Goal: Transaction & Acquisition: Book appointment/travel/reservation

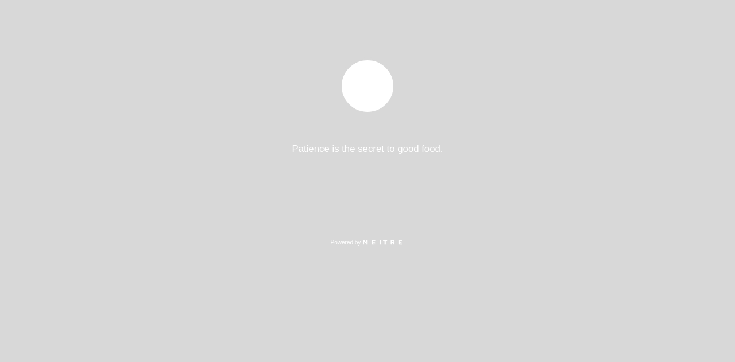
select select "es"
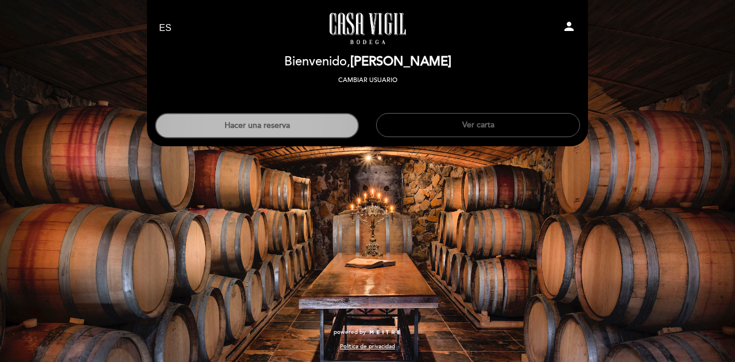
click at [331, 122] on button "Hacer una reserva" at bounding box center [257, 125] width 204 height 25
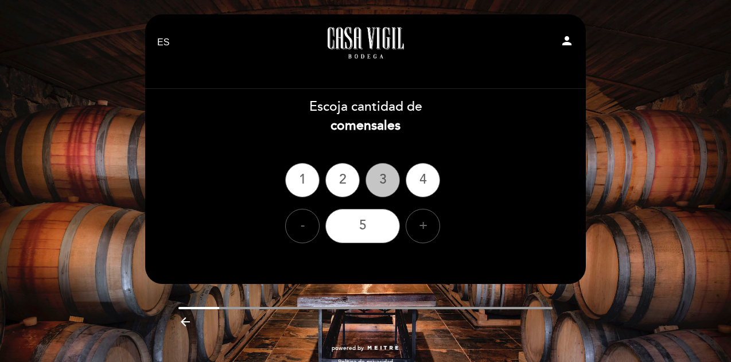
click at [389, 189] on div "3" at bounding box center [383, 180] width 34 height 34
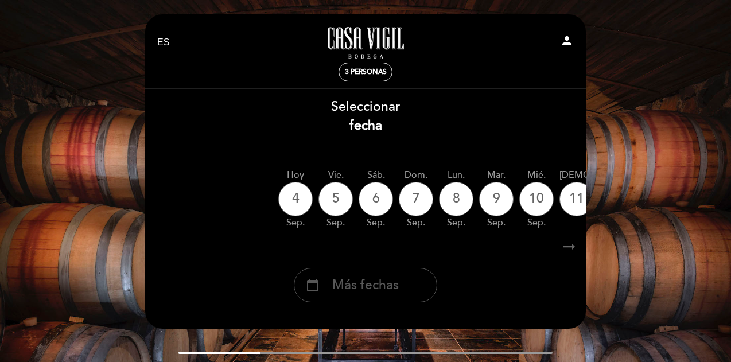
click at [375, 286] on span "Más fechas" at bounding box center [365, 285] width 67 height 19
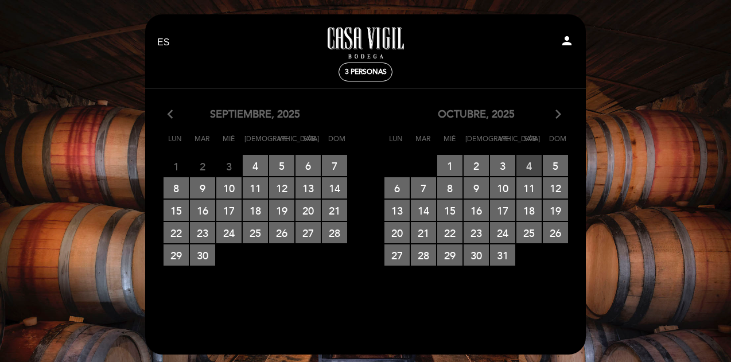
click at [532, 162] on span "4 RESERVAS DISPONIBLES" at bounding box center [529, 165] width 25 height 21
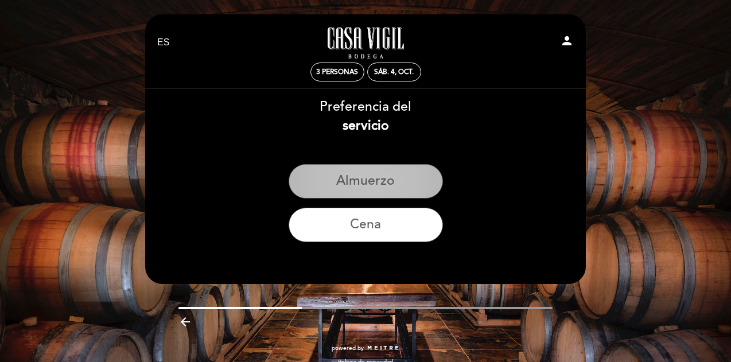
click at [413, 182] on button "Almuerzo" at bounding box center [366, 181] width 154 height 34
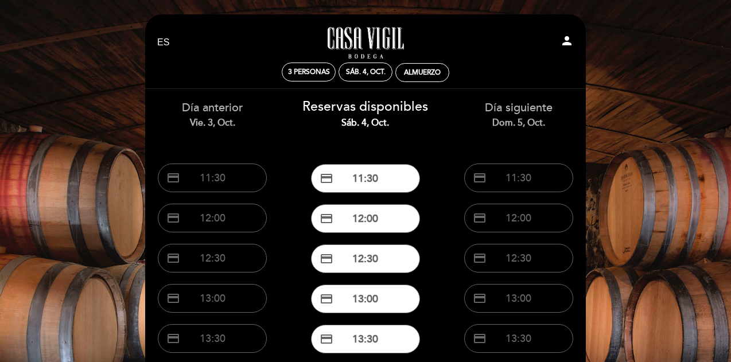
click at [445, 313] on div "Día siguiente dom. 5, oct. credit_card 11:30 credit_card 12:00 credit_card 12:3…" at bounding box center [518, 284] width 153 height 390
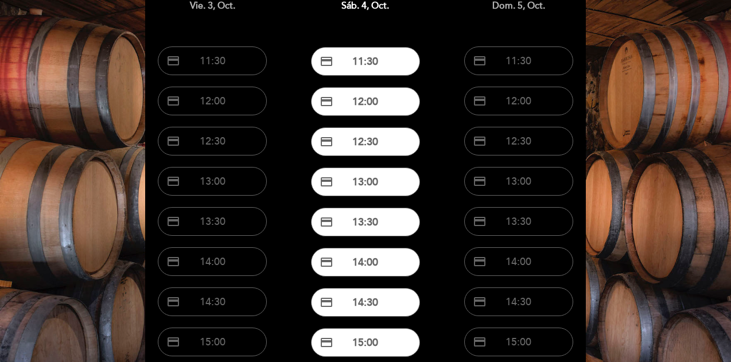
scroll to position [184, 0]
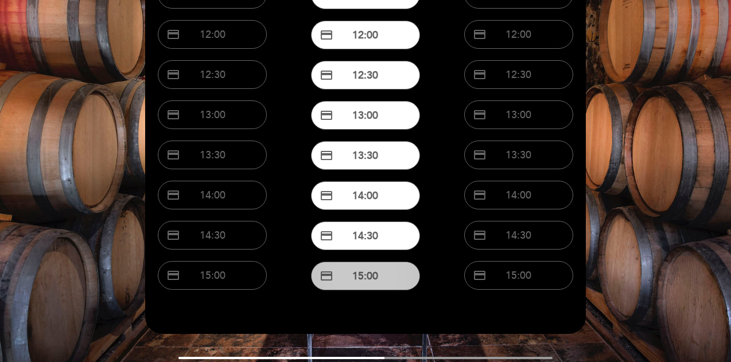
click at [365, 271] on button "credit_card 15:00" at bounding box center [365, 276] width 109 height 29
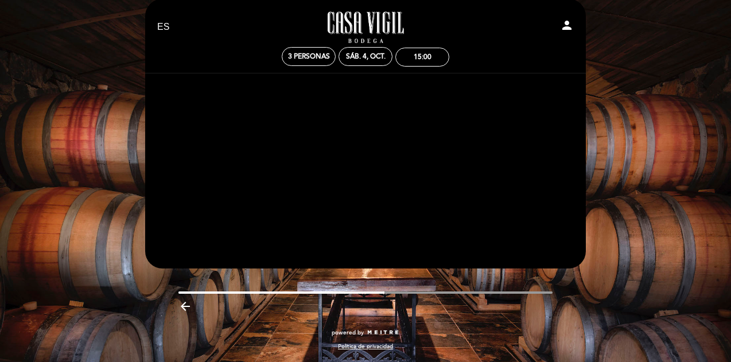
scroll to position [0, 0]
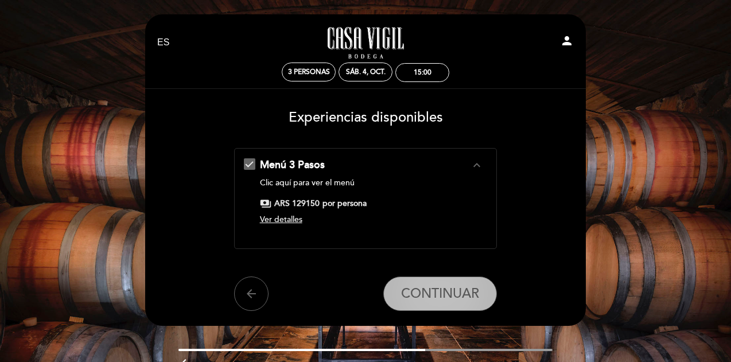
click at [460, 293] on span "CONTINUAR" at bounding box center [440, 294] width 78 height 16
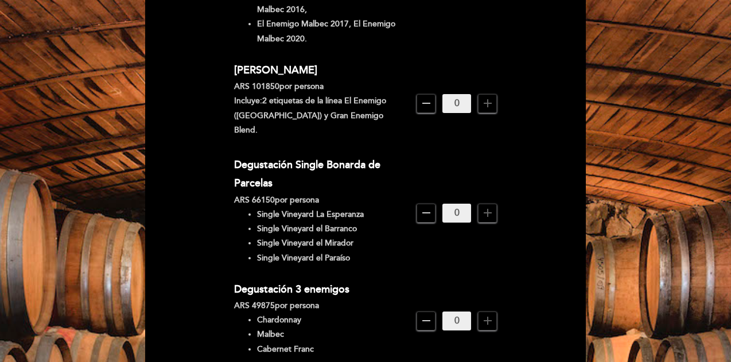
scroll to position [299, 0]
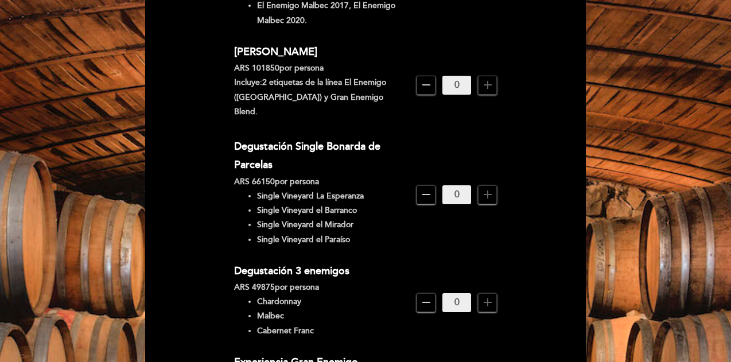
click at [485, 296] on icon "add" at bounding box center [488, 303] width 14 height 14
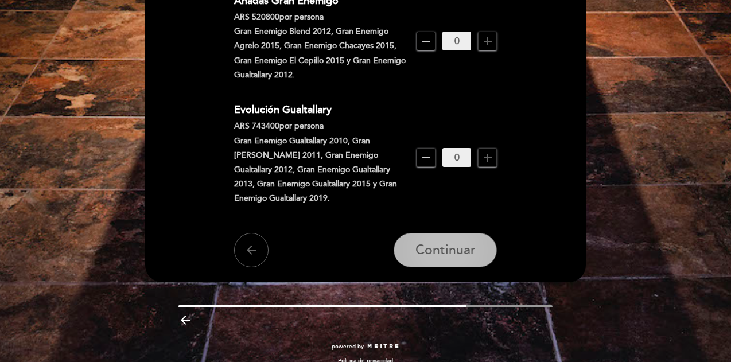
click at [485, 236] on button "Continuar" at bounding box center [445, 250] width 103 height 34
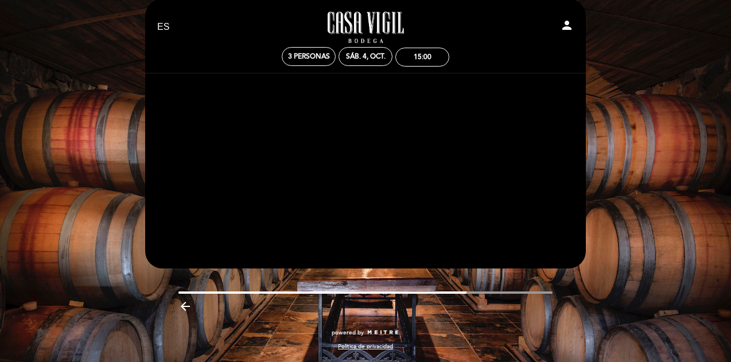
scroll to position [16, 0]
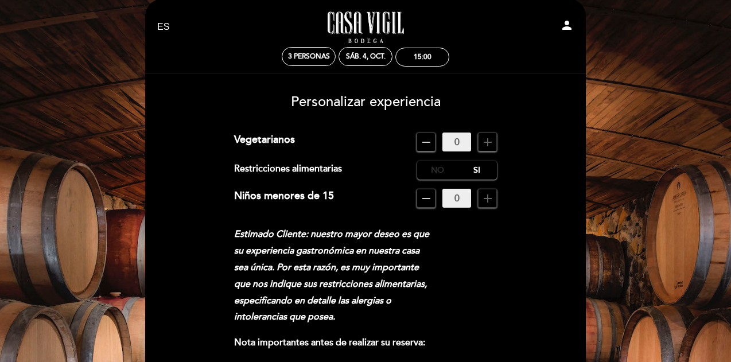
click at [440, 172] on label "No" at bounding box center [437, 170] width 40 height 19
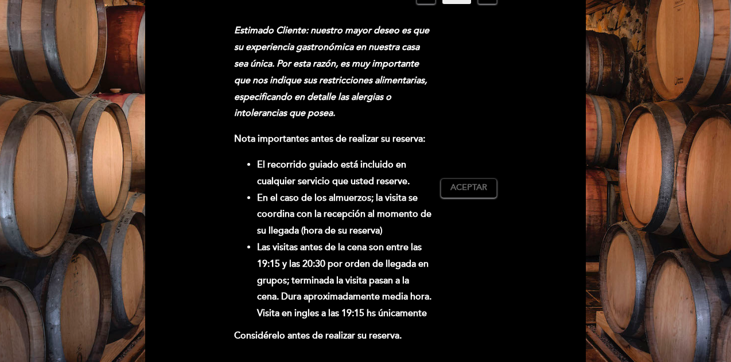
scroll to position [245, 0]
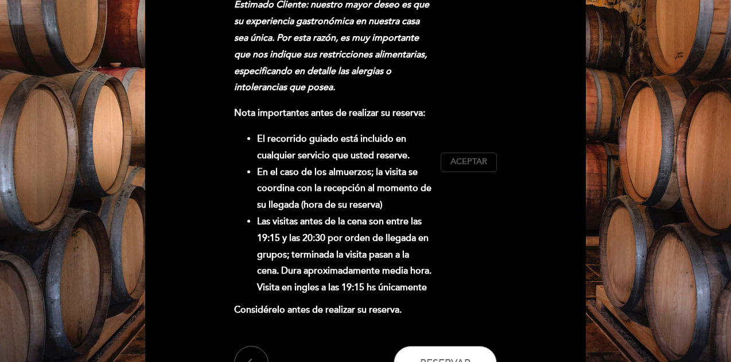
click at [481, 165] on span "Aceptar" at bounding box center [469, 162] width 37 height 12
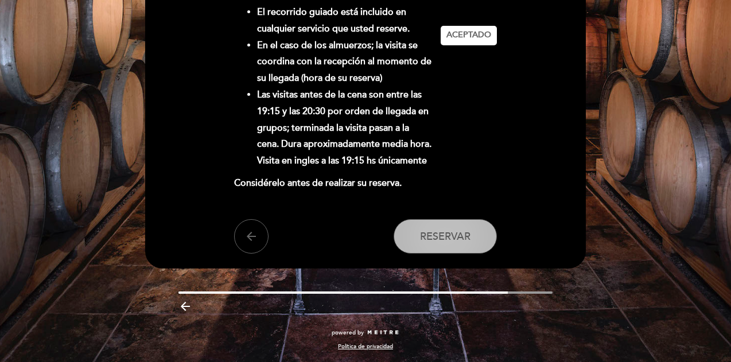
click at [440, 237] on span "Reservar" at bounding box center [445, 236] width 51 height 13
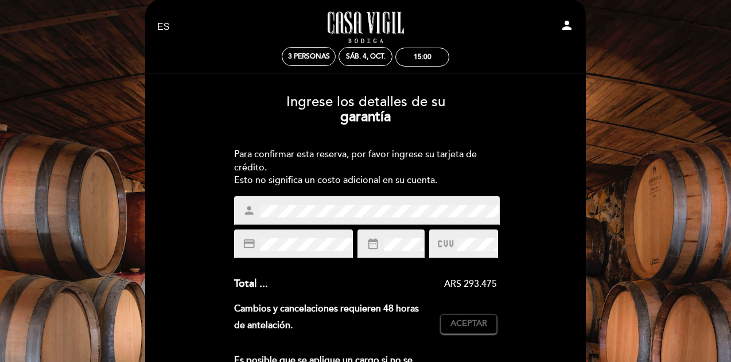
scroll to position [0, 0]
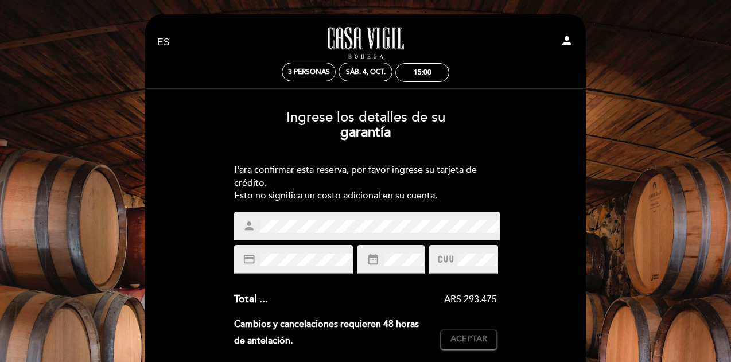
click at [538, 249] on div "Ingrese los detalles de su garantía Para confirmar esta reserva, por favor ingr…" at bounding box center [365, 335] width 425 height 468
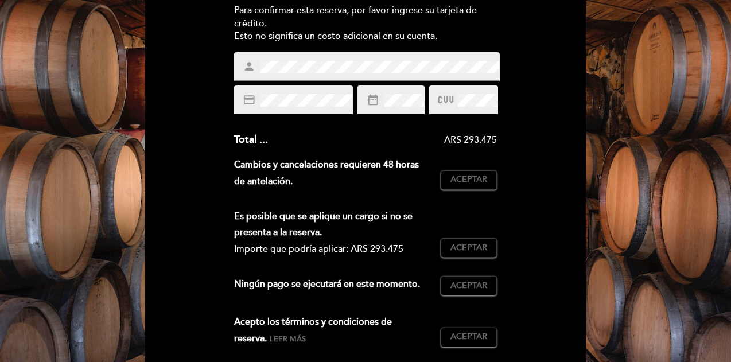
scroll to position [161, 0]
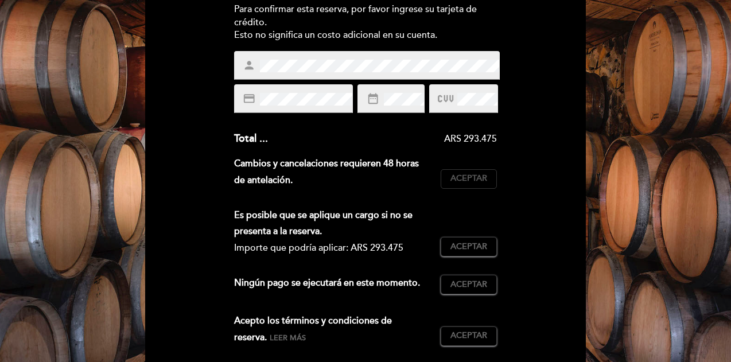
click at [481, 177] on span "Aceptar" at bounding box center [469, 179] width 37 height 12
click at [485, 246] on span "Aceptar" at bounding box center [469, 247] width 37 height 12
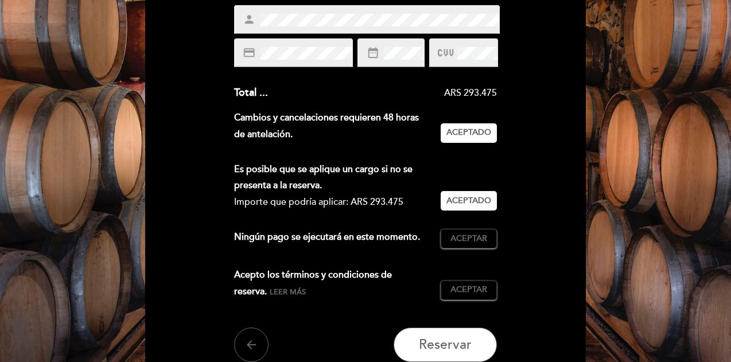
scroll to position [230, 0]
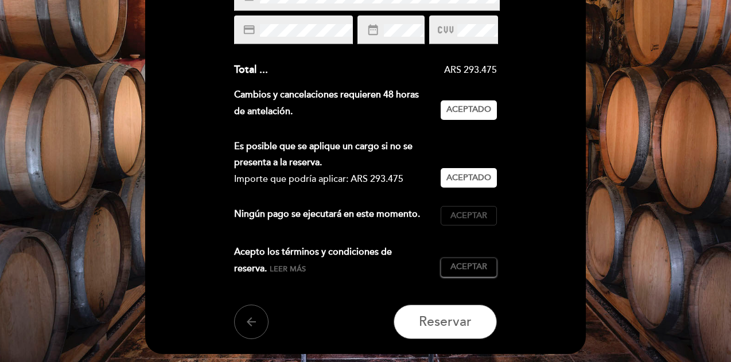
click at [487, 222] on button "Aceptar Aceptado" at bounding box center [469, 216] width 56 height 20
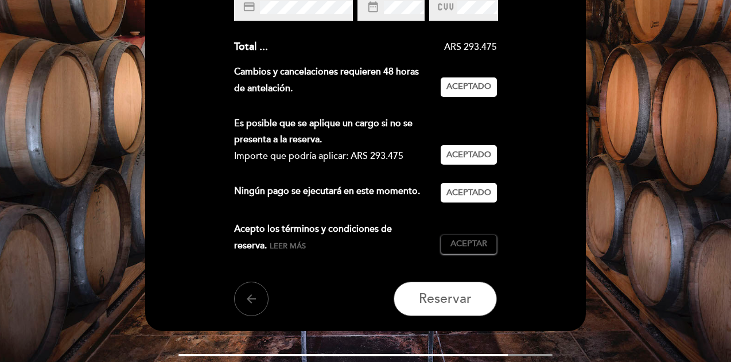
scroll to position [276, 0]
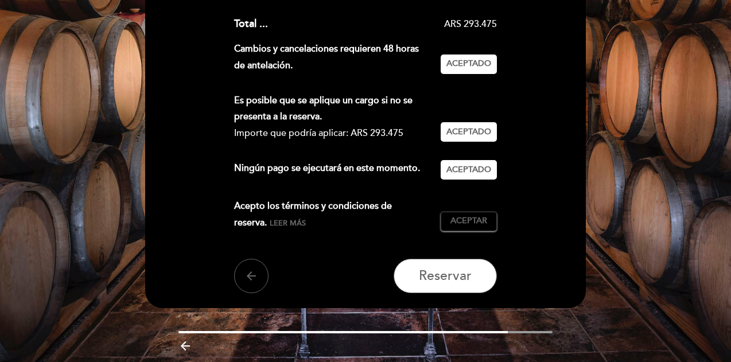
click at [270, 225] on span "Leer más" at bounding box center [288, 223] width 36 height 9
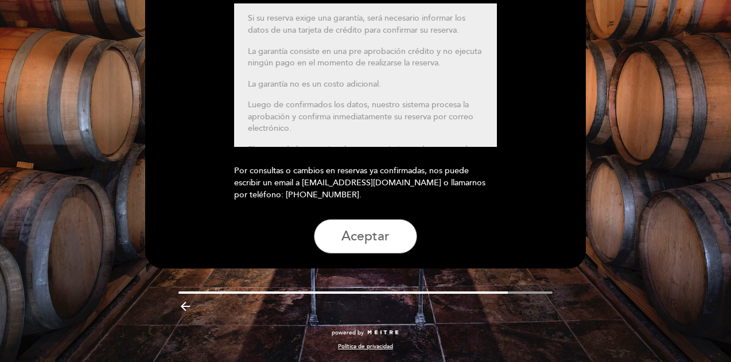
scroll to position [188, 0]
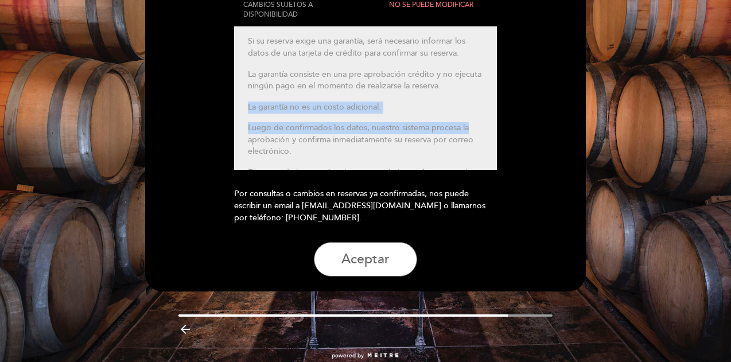
drag, startPoint x: 497, startPoint y: 81, endPoint x: 491, endPoint y: 115, distance: 34.5
click at [491, 115] on div "Términos y condiciones 48hs DÍA DE LA RESERVA CANCELACIÓN LIBRE CAMBIOS SUJETOS…" at bounding box center [365, 95] width 425 height 364
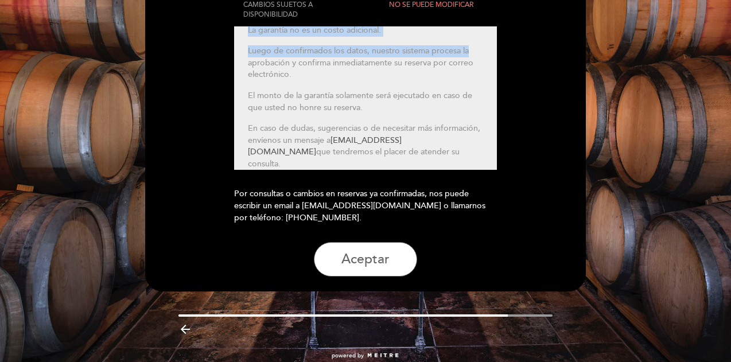
scroll to position [83, 0]
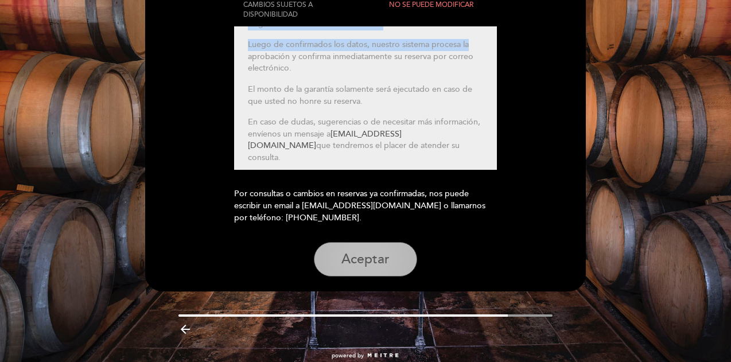
click at [397, 247] on button "Aceptar" at bounding box center [365, 259] width 103 height 34
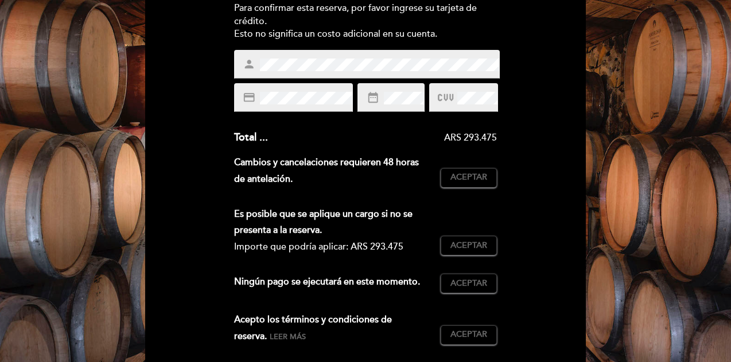
scroll to position [115, 0]
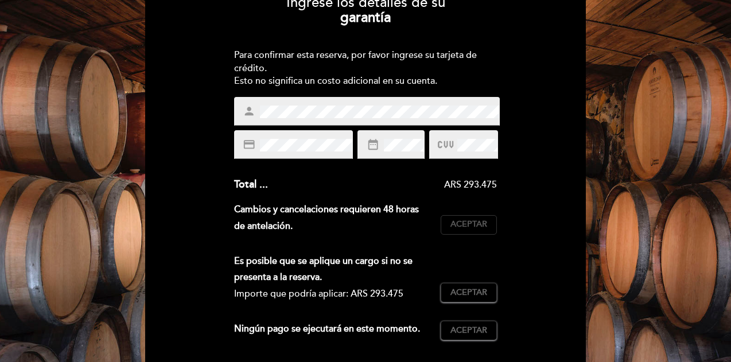
click at [485, 223] on span "Aceptar" at bounding box center [469, 225] width 37 height 12
click at [486, 293] on span "Aceptar" at bounding box center [469, 293] width 37 height 12
click at [530, 284] on div "Ingrese los detalles de su garantía Para confirmar esta reserva, por favor ingr…" at bounding box center [365, 220] width 425 height 468
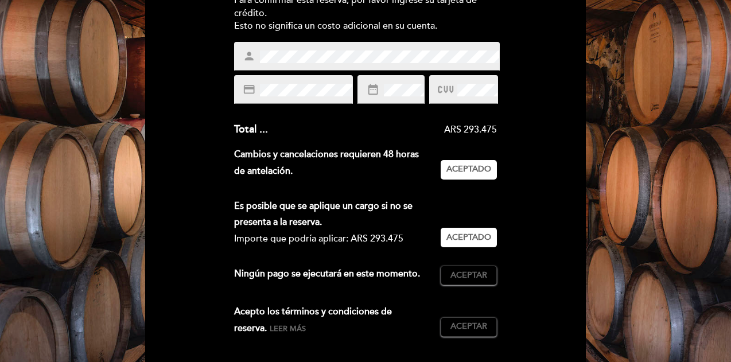
scroll to position [207, 0]
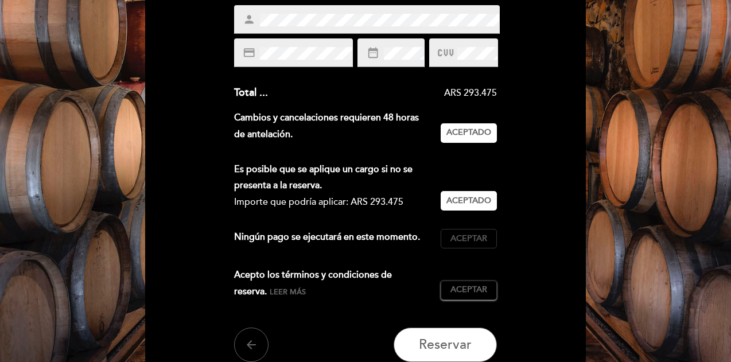
click at [473, 238] on span "Aceptar" at bounding box center [469, 239] width 37 height 12
click at [482, 292] on span "Aceptar" at bounding box center [469, 290] width 37 height 12
click at [522, 290] on div "Ingrese los detalles de su garantía Para confirmar esta reserva, por favor ingr…" at bounding box center [365, 128] width 425 height 468
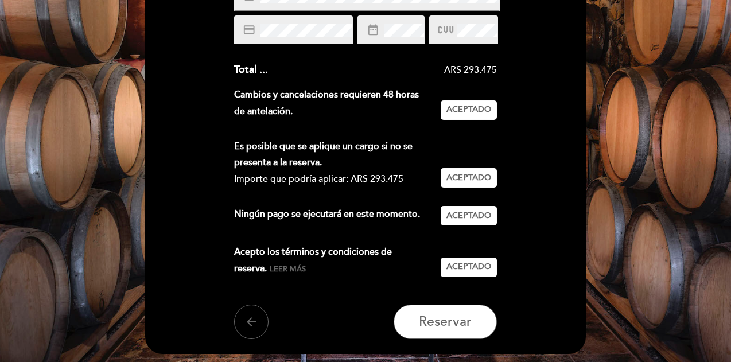
scroll to position [276, 0]
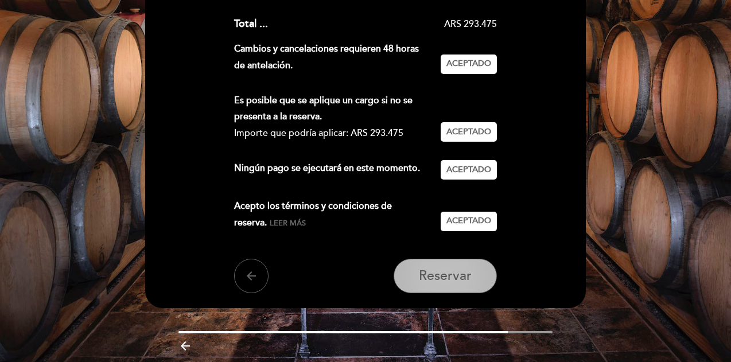
click at [467, 284] on button "Reservar" at bounding box center [445, 276] width 103 height 34
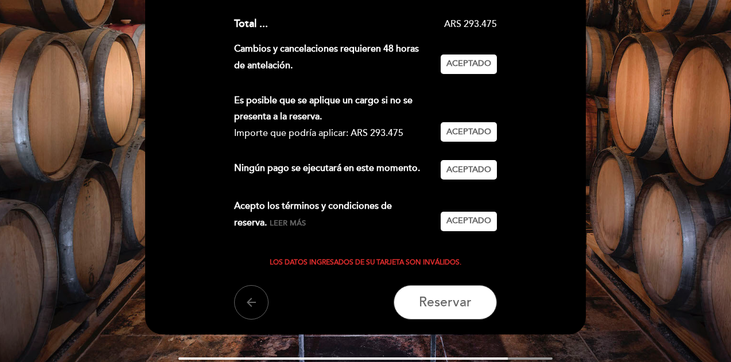
click at [548, 247] on div "Ingrese los detalles de su garantía Para confirmar esta reserva, por favor ingr…" at bounding box center [365, 72] width 425 height 494
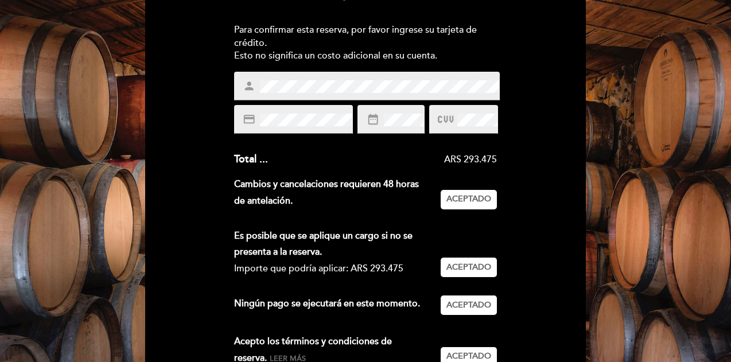
scroll to position [115, 0]
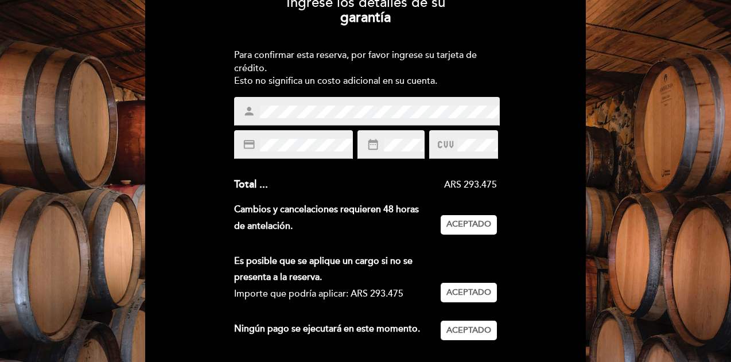
click at [532, 163] on div "Ingrese los detalles de su garantía Para confirmar esta reserva, por favor ingr…" at bounding box center [365, 233] width 425 height 494
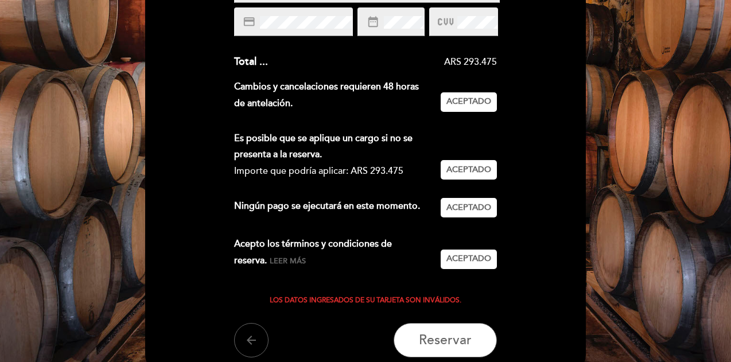
scroll to position [341, 0]
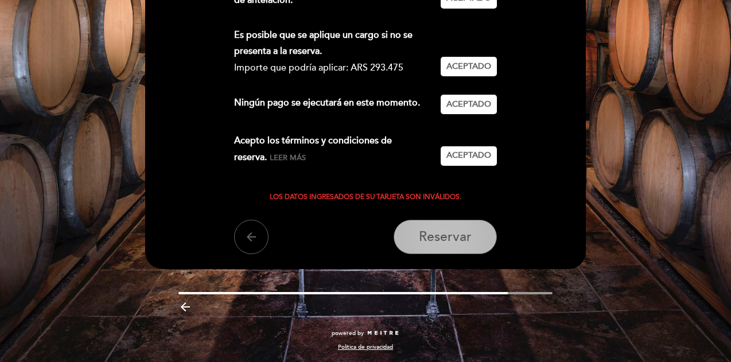
click at [454, 239] on span "Reservar" at bounding box center [445, 237] width 53 height 16
click at [522, 188] on div "Ingrese los detalles de su garantía Para confirmar esta reserva, por favor ingr…" at bounding box center [365, 7] width 425 height 494
drag, startPoint x: 464, startPoint y: 227, endPoint x: 449, endPoint y: 236, distance: 17.5
click at [449, 236] on span "Reservar" at bounding box center [445, 237] width 53 height 16
click at [313, 136] on div "Acepto los términos y condiciones de reserva. Leer más" at bounding box center [337, 149] width 207 height 33
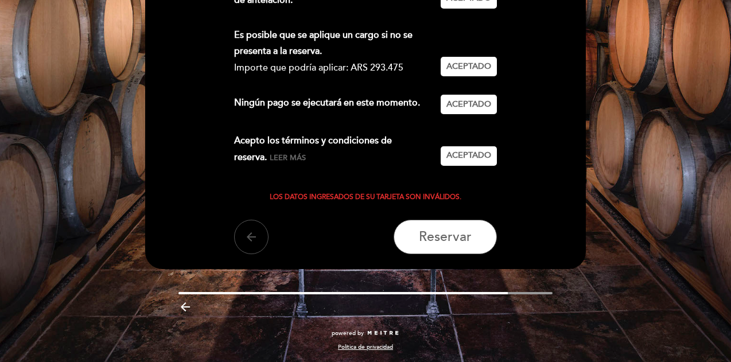
click at [258, 231] on button "arrow_back" at bounding box center [251, 237] width 34 height 34
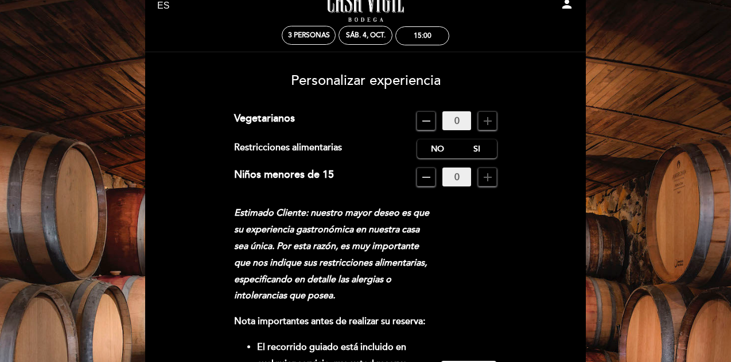
scroll to position [38, 0]
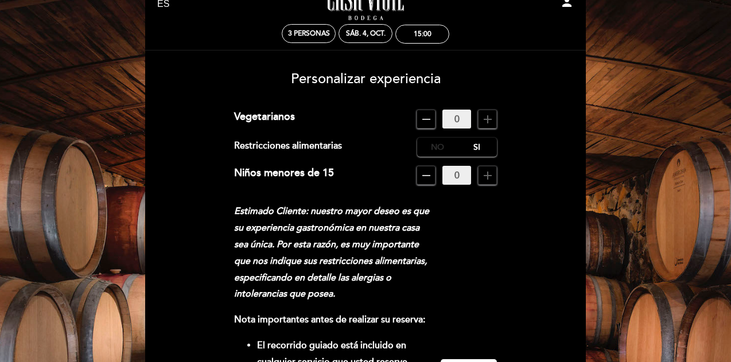
click at [432, 150] on label "No" at bounding box center [437, 147] width 40 height 19
click at [533, 162] on form "Cargo por servicio : 0 % Nothing selected 0 % 15 % 18 % 20 % Vegetarianos remov…" at bounding box center [365, 348] width 425 height 477
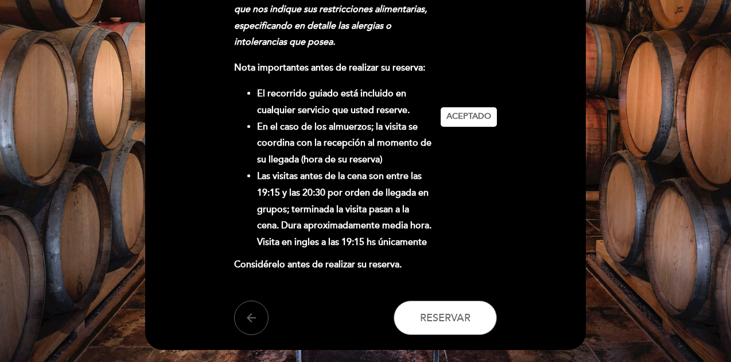
scroll to position [291, 0]
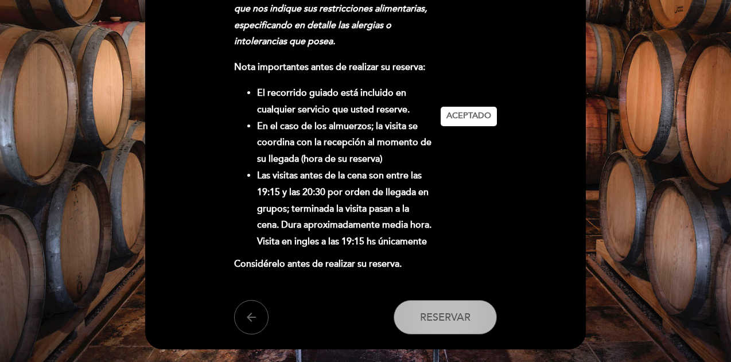
click at [461, 308] on button "Reservar" at bounding box center [445, 317] width 103 height 34
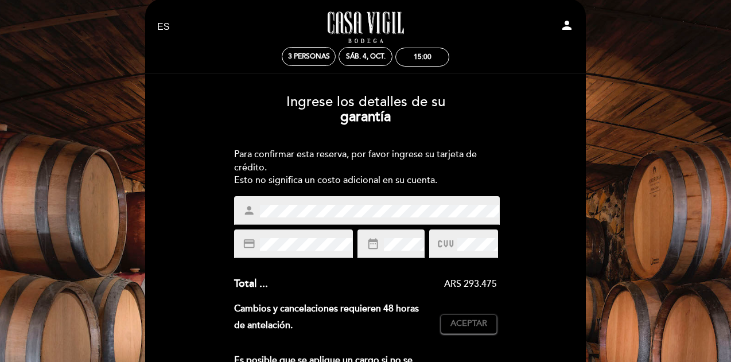
scroll to position [0, 0]
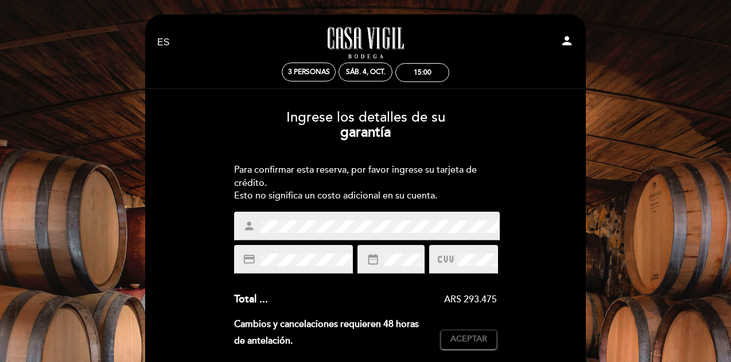
click at [148, 222] on header "EN ES PT [GEOGRAPHIC_DATA][PERSON_NAME] - Restaurante person 3 personas sáb. 4,…" at bounding box center [365, 299] width 441 height 570
click at [448, 260] on icon at bounding box center [446, 259] width 16 height 19
click at [259, 224] on span at bounding box center [379, 227] width 242 height 14
click at [280, 271] on div "credit_card" at bounding box center [293, 259] width 119 height 29
click at [243, 231] on div "person" at bounding box center [367, 226] width 266 height 29
